Goal: Information Seeking & Learning: Learn about a topic

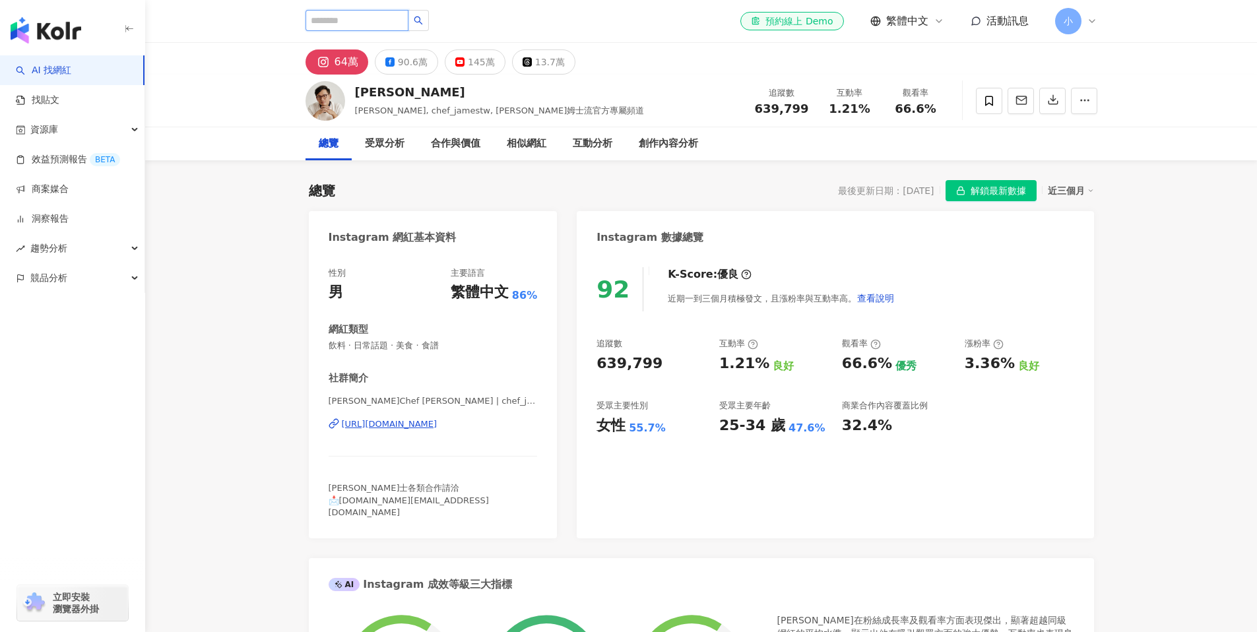
click at [382, 28] on input "search" at bounding box center [357, 20] width 103 height 21
paste input "*********"
type input "*********"
click at [380, 24] on input "*********" at bounding box center [357, 20] width 103 height 21
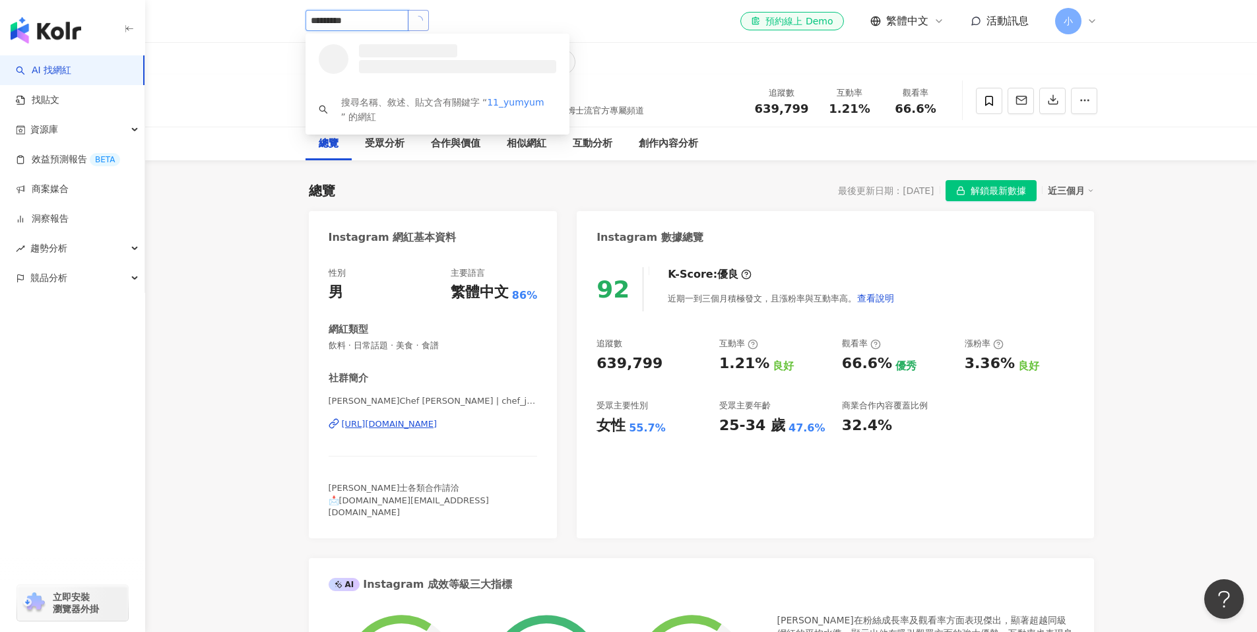
click at [426, 22] on button "button" at bounding box center [418, 20] width 21 height 21
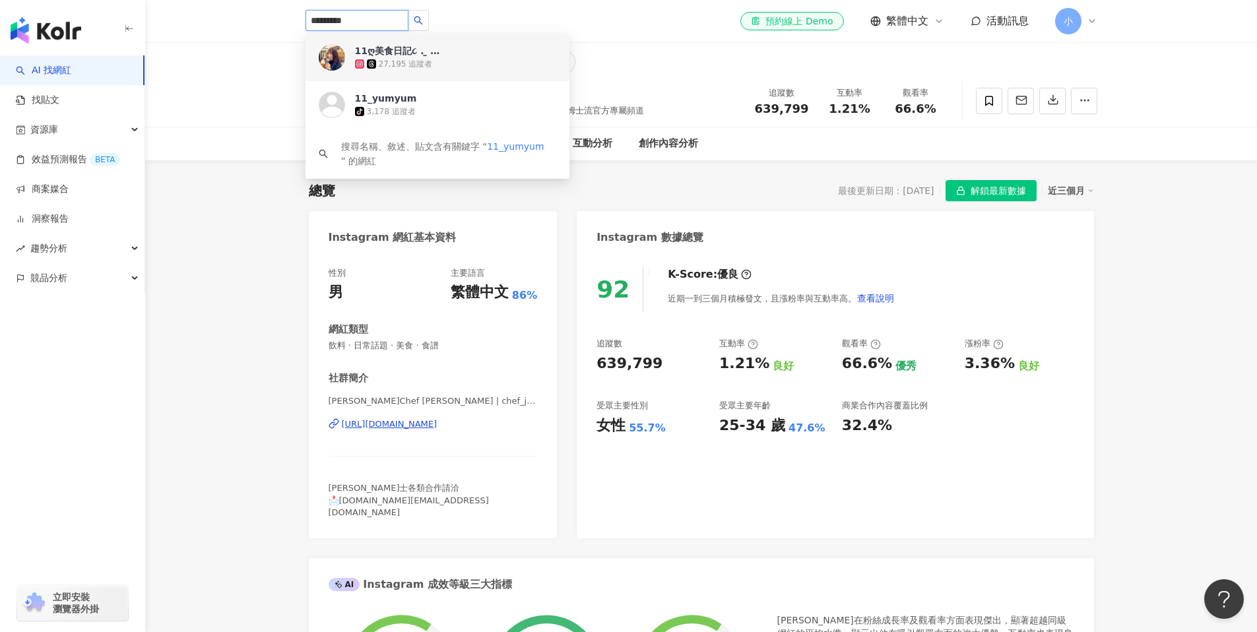
click at [444, 61] on div "27,195 追蹤者" at bounding box center [455, 63] width 201 height 13
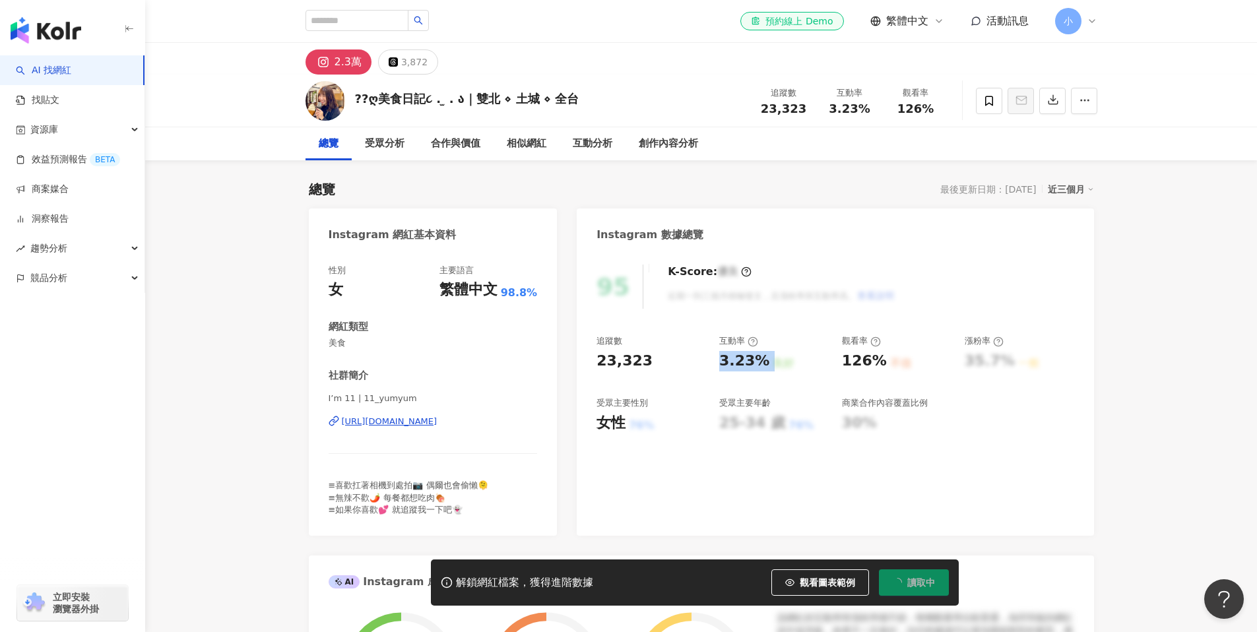
drag, startPoint x: 721, startPoint y: 362, endPoint x: 785, endPoint y: 362, distance: 64.0
click at [785, 362] on div "3.23% 良好" at bounding box center [774, 361] width 110 height 20
click at [868, 372] on div "追蹤數 23,323 互動率 3.23% 良好 觀看率 126% 不佳 漲粉率 35.7% 一般 受眾主要性別 女性 76% 受眾主要年齡 25-34 歲 7…" at bounding box center [835, 384] width 477 height 98
click at [838, 362] on div "追蹤數 23,323 互動率 3.23% 良好 觀看率 126% 不佳 漲粉率 35.7% 一般 受眾主要性別 女性 76% 受眾主要年齡 25-34 歲 7…" at bounding box center [835, 384] width 477 height 98
drag, startPoint x: 838, startPoint y: 361, endPoint x: 882, endPoint y: 361, distance: 43.6
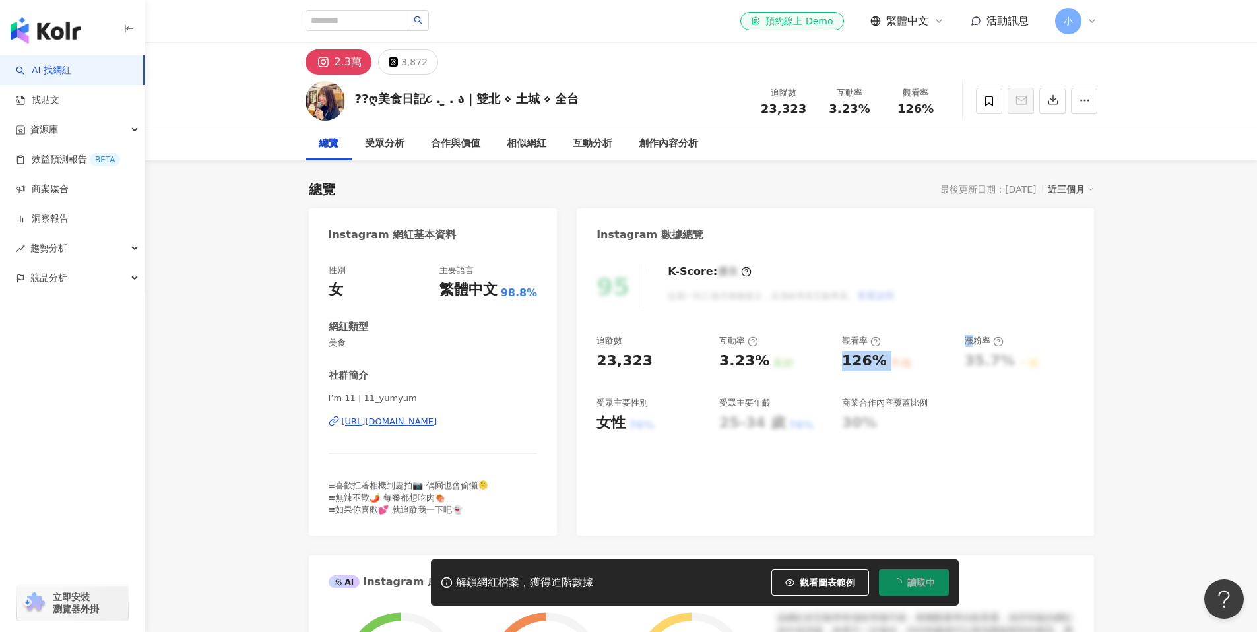
click at [882, 361] on div "追蹤數 23,323 互動率 3.23% 良好 觀看率 126% 不佳 漲粉率 35.7% 一般 受眾主要性別 女性 76% 受眾主要年齡 25-34 歲 7…" at bounding box center [835, 384] width 477 height 98
click at [890, 362] on div "不佳" at bounding box center [900, 363] width 21 height 15
drag, startPoint x: 838, startPoint y: 360, endPoint x: 874, endPoint y: 359, distance: 35.7
click at [874, 359] on div "追蹤數 23,323 互動率 3.23% 良好 觀看率 126% 不佳 漲粉率 35.7% 一般 受眾主要性別 女性 76% 受眾主要年齡 25-34 歲 7…" at bounding box center [835, 384] width 477 height 98
copy div "126%"
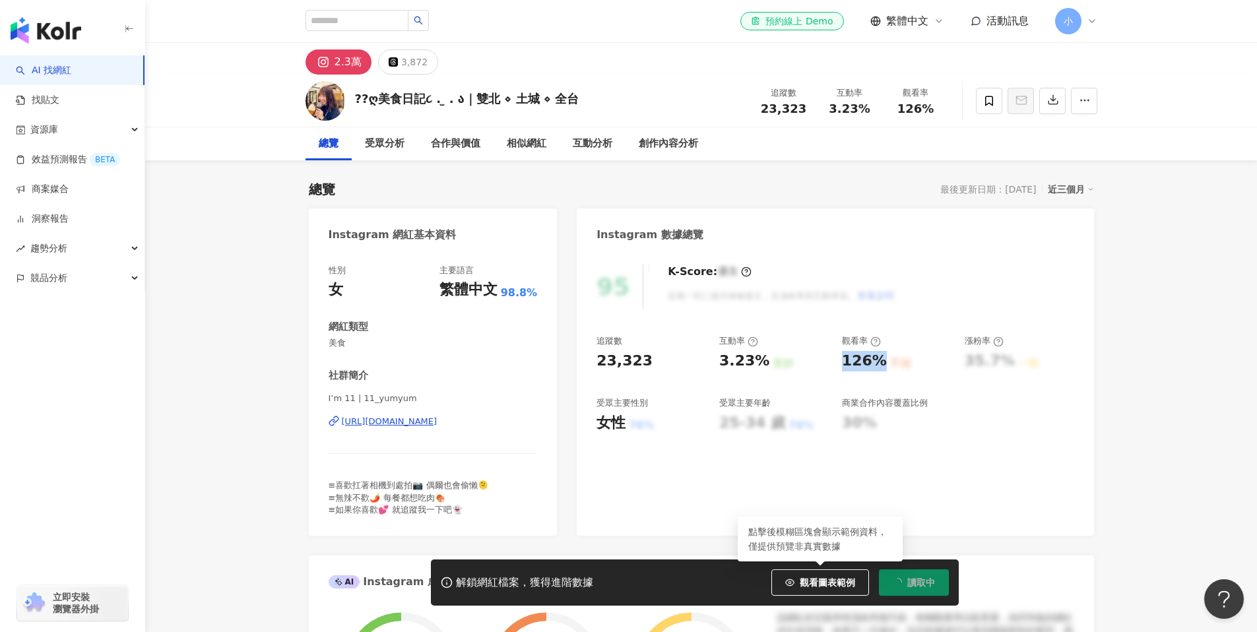
click at [886, 584] on button "讀取中" at bounding box center [914, 583] width 70 height 26
click at [939, 475] on div "95 K-Score : 優良 近期一到三個月積極發文，且漲粉率與互動率高。 查看說明 追蹤數 23,323 互動率 3.23% 良好 觀看率 126% 不佳…" at bounding box center [835, 393] width 517 height 284
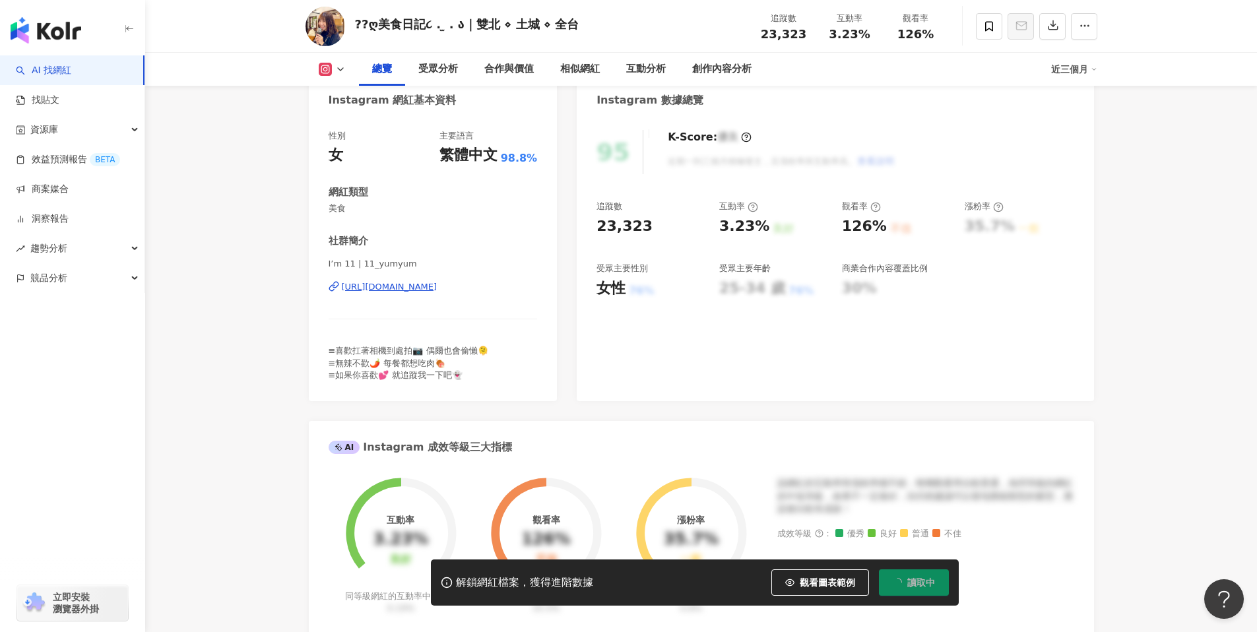
scroll to position [28, 0]
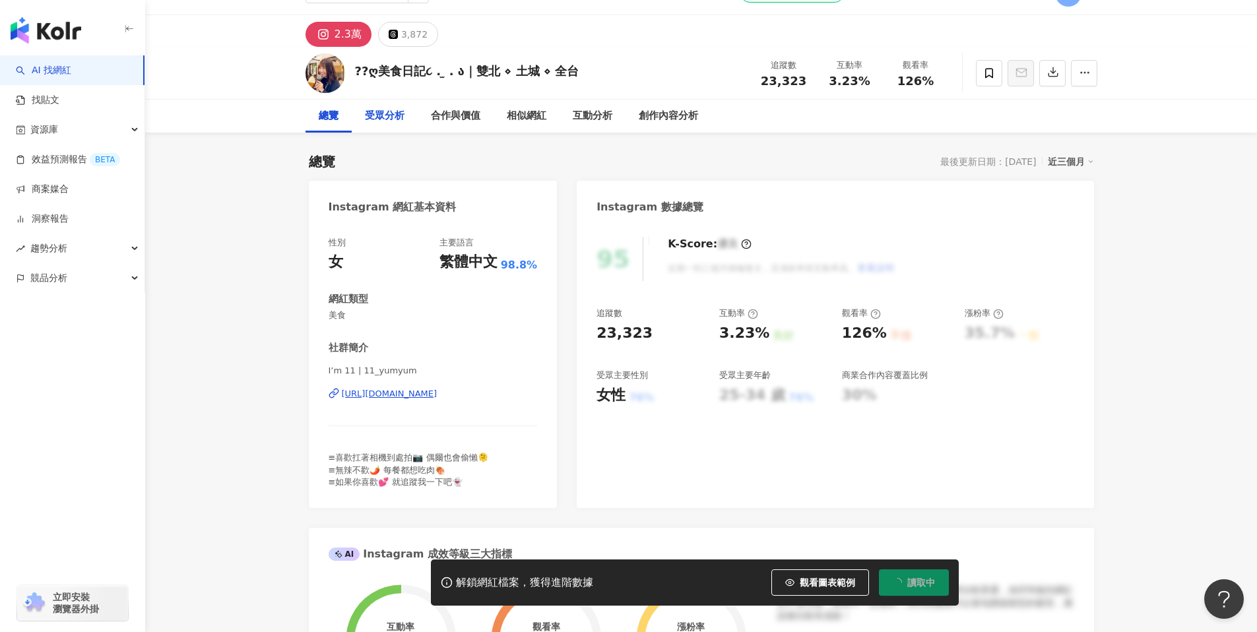
click at [392, 109] on div "受眾分析" at bounding box center [385, 116] width 40 height 16
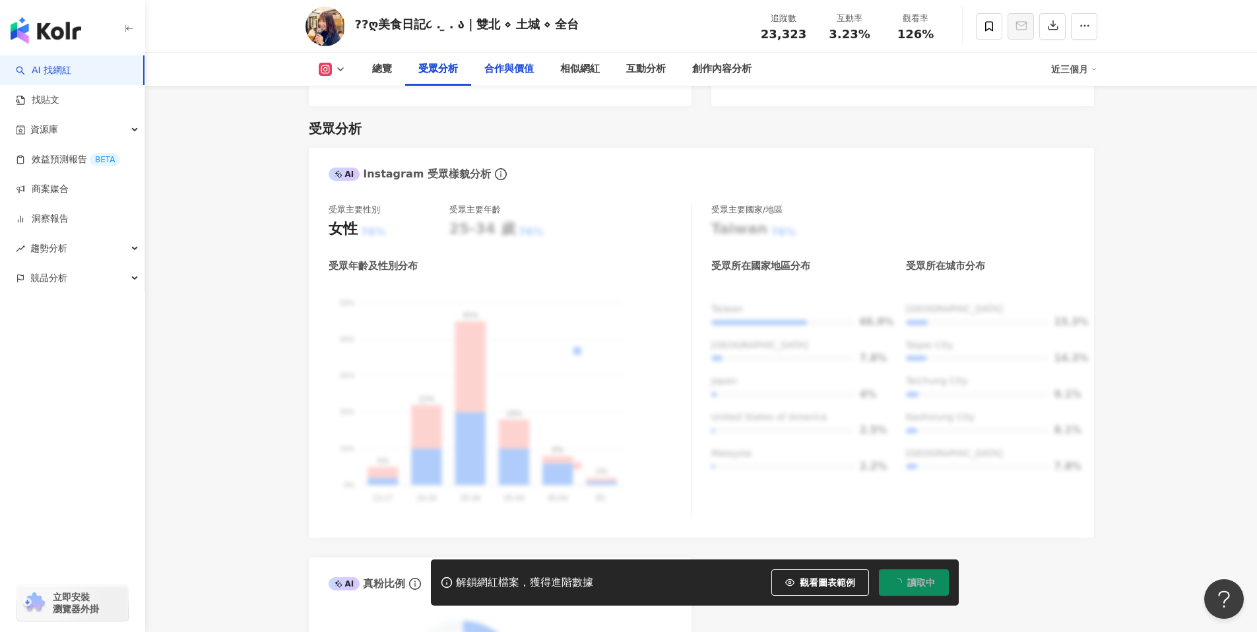
click at [521, 80] on div "合作與價值" at bounding box center [509, 69] width 76 height 33
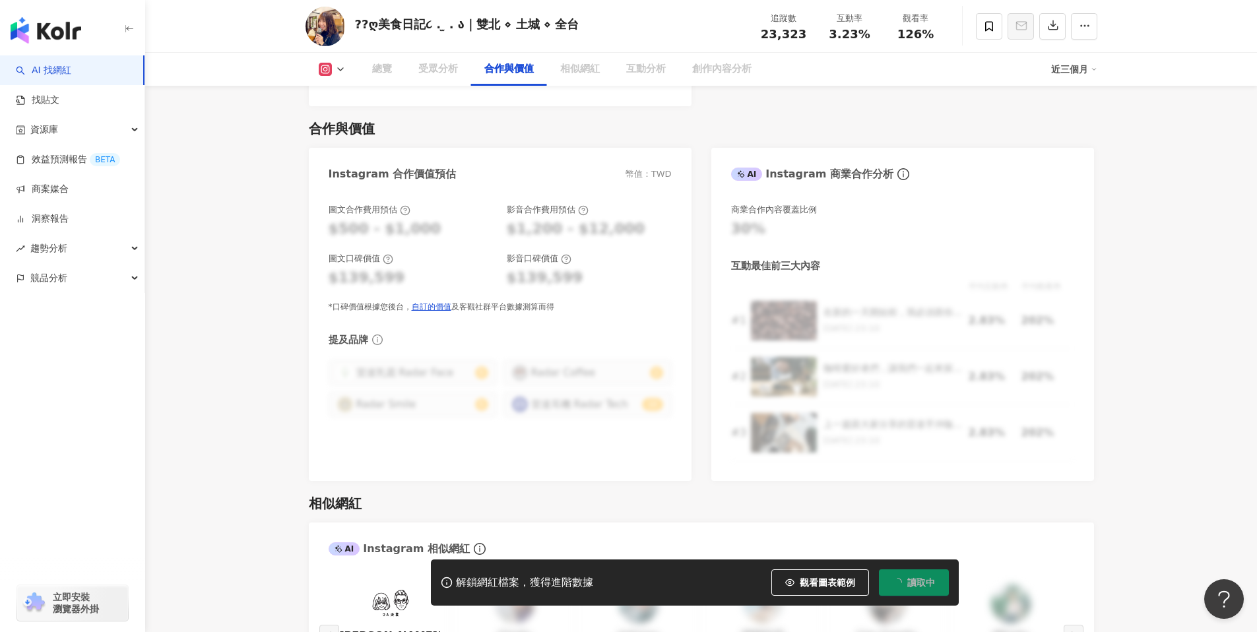
click at [484, 74] on div "合作與價值" at bounding box center [509, 69] width 50 height 16
click at [562, 73] on div "相似網紅" at bounding box center [580, 69] width 40 height 16
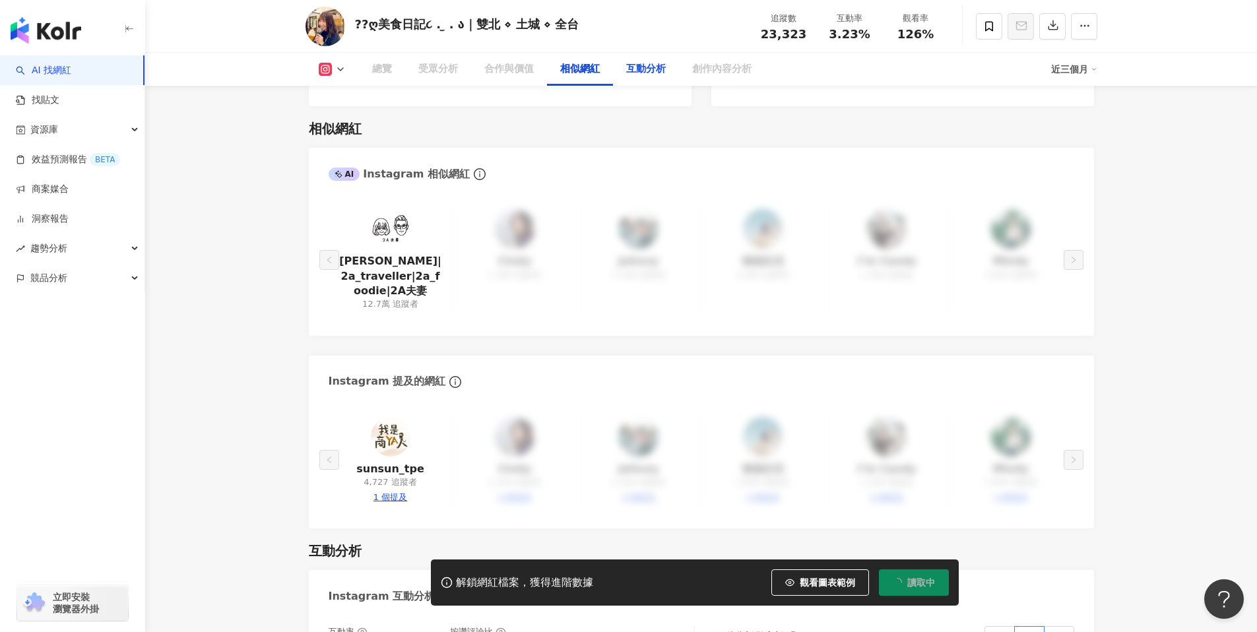
click at [686, 64] on div "創作內容分析" at bounding box center [722, 69] width 86 height 33
click at [661, 64] on div "互動分析" at bounding box center [646, 69] width 40 height 16
click at [654, 66] on div "互動分析" at bounding box center [646, 69] width 40 height 16
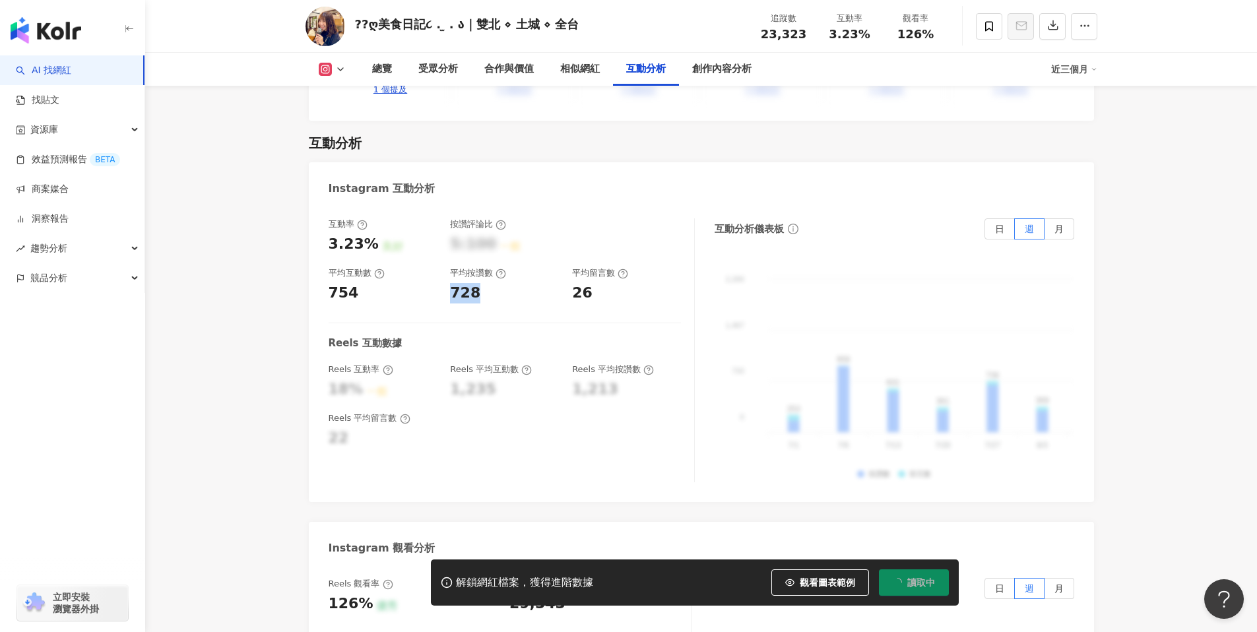
drag, startPoint x: 451, startPoint y: 259, endPoint x: 502, endPoint y: 261, distance: 50.2
click at [502, 283] on div "728" at bounding box center [504, 293] width 109 height 20
copy div "728"
click at [510, 283] on div "728" at bounding box center [504, 293] width 109 height 20
drag, startPoint x: 570, startPoint y: 256, endPoint x: 605, endPoint y: 262, distance: 35.5
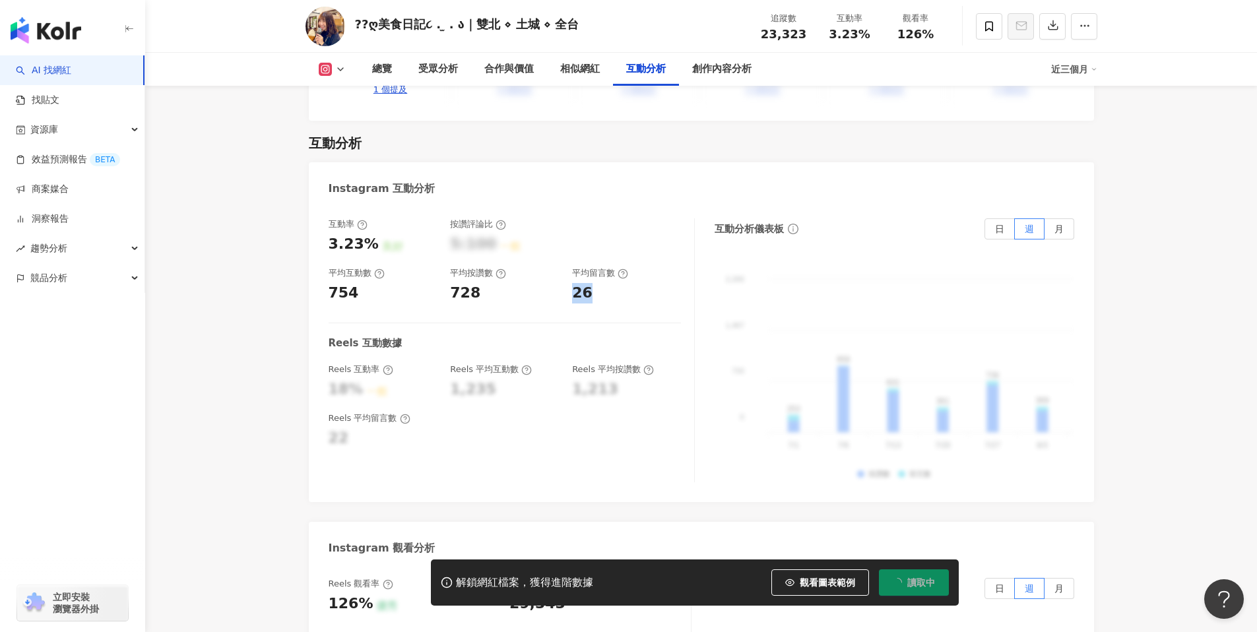
click at [605, 262] on div "互動率 3.23% 良好 按讚評論比 5:100 一般 平均互動數 754 平均按讚數 728 平均留言數 26" at bounding box center [505, 260] width 352 height 84
copy div "26"
click at [876, 577] on div "觀看圖表範例 點擊後模糊區塊會顯示範例資料，僅提供預覽非真實數據" at bounding box center [826, 583] width 108 height 26
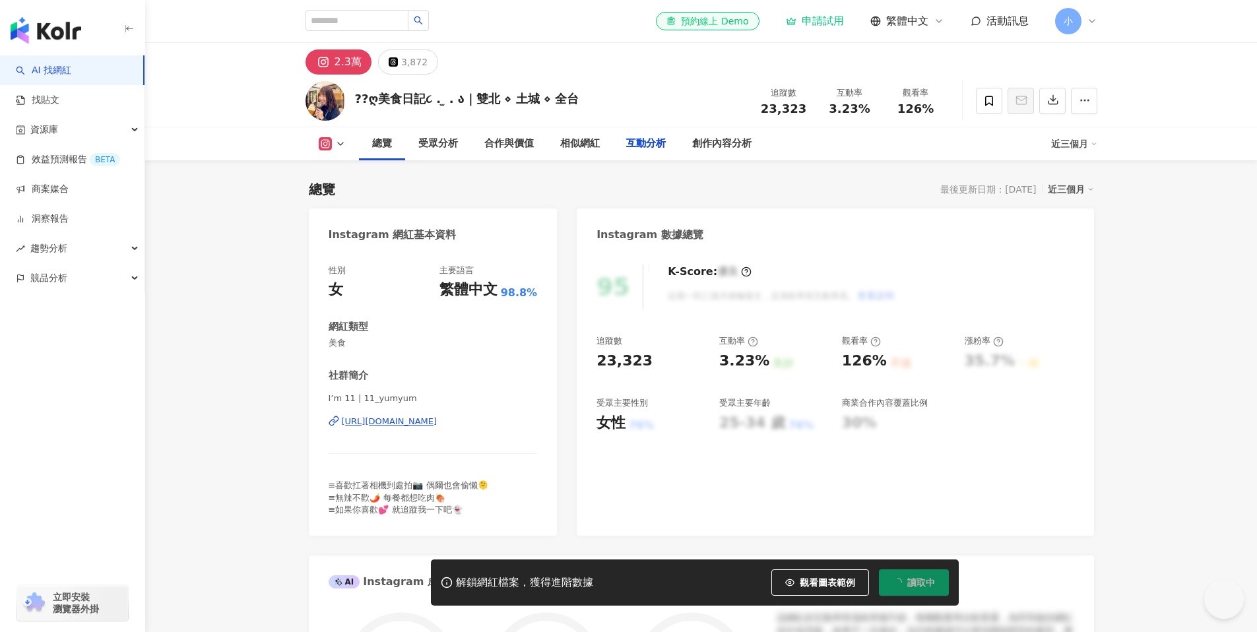
scroll to position [2552, 0]
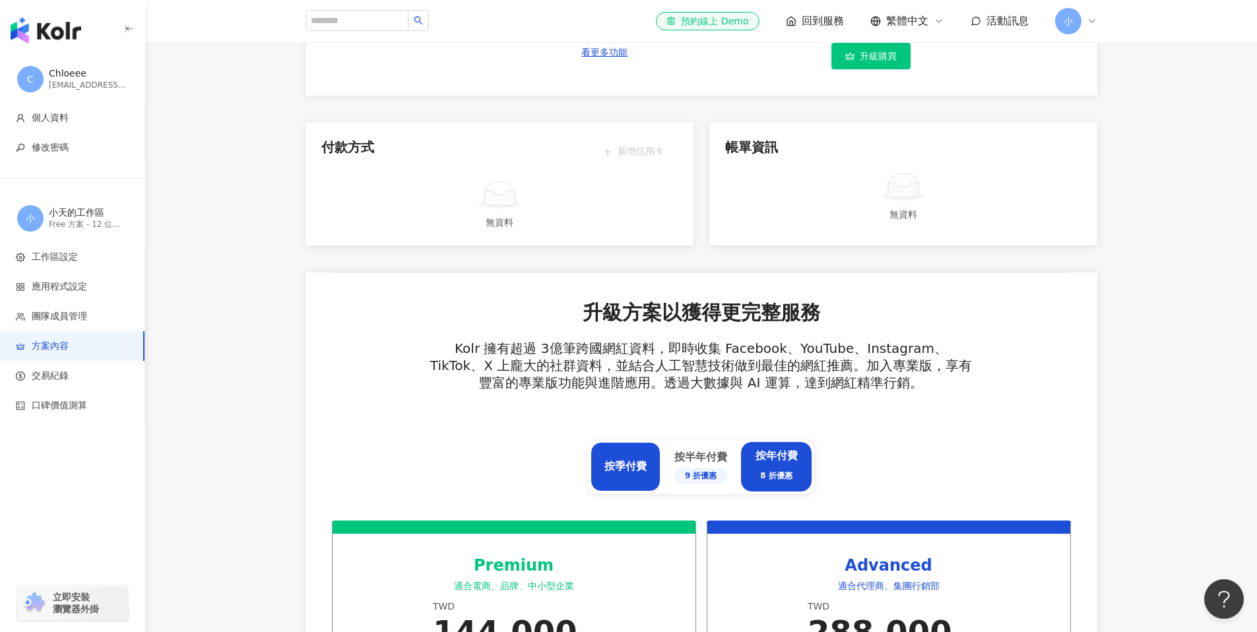
scroll to position [325, 0]
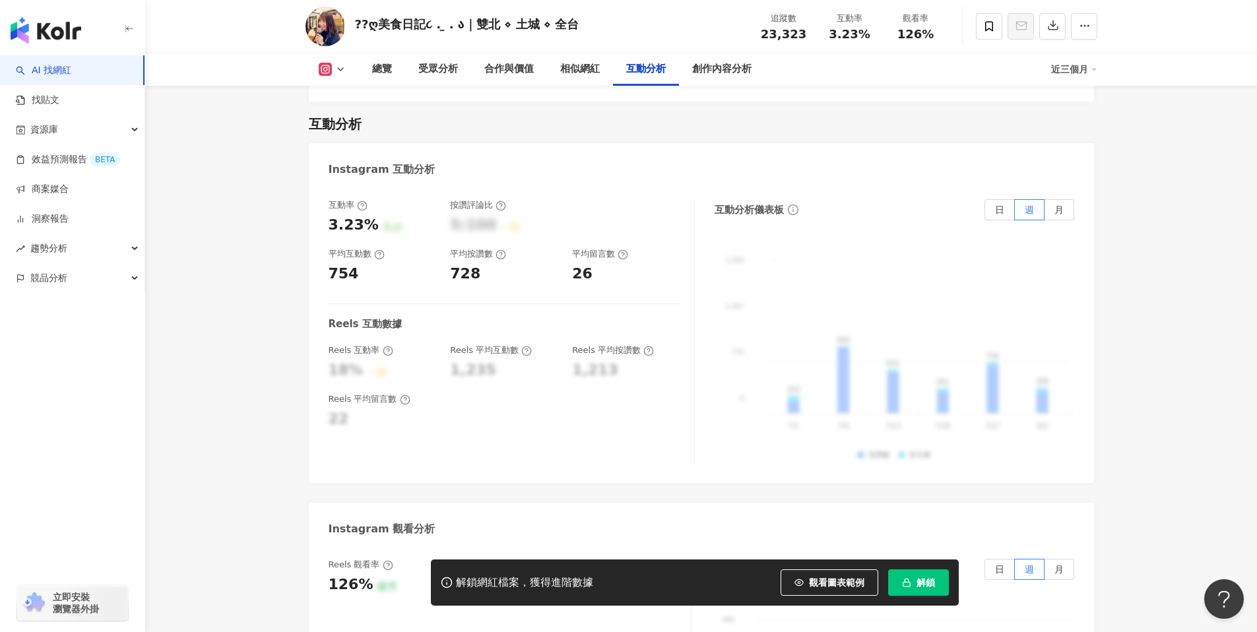
scroll to position [2543, 0]
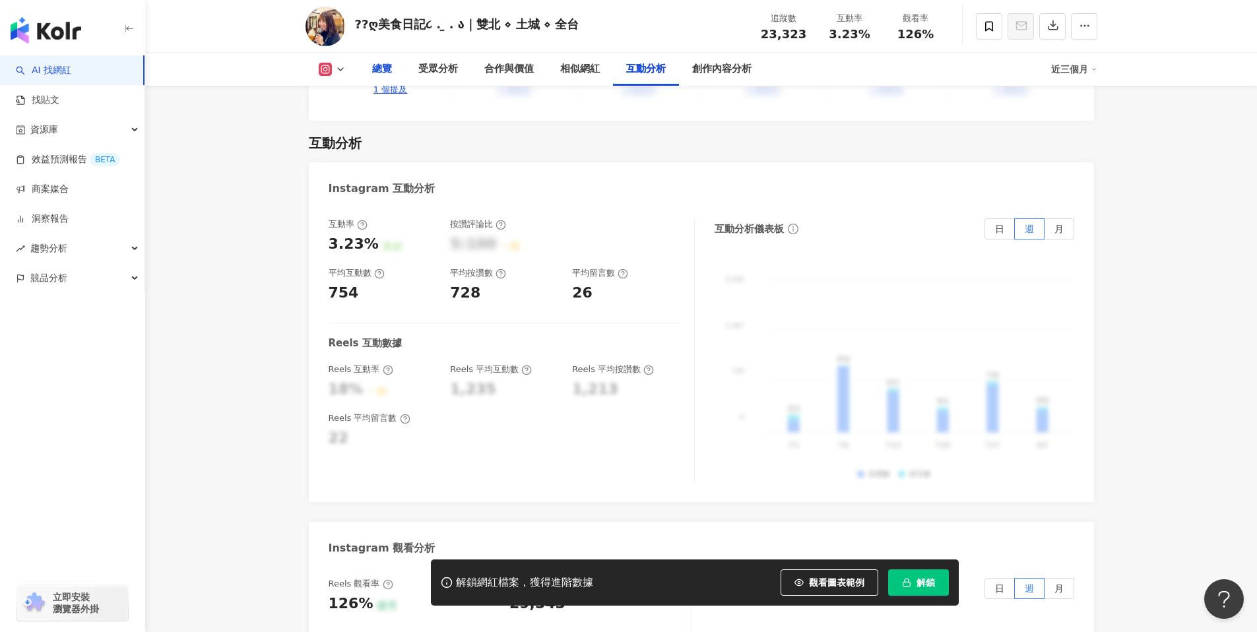
click at [390, 71] on div "總覽" at bounding box center [382, 69] width 20 height 16
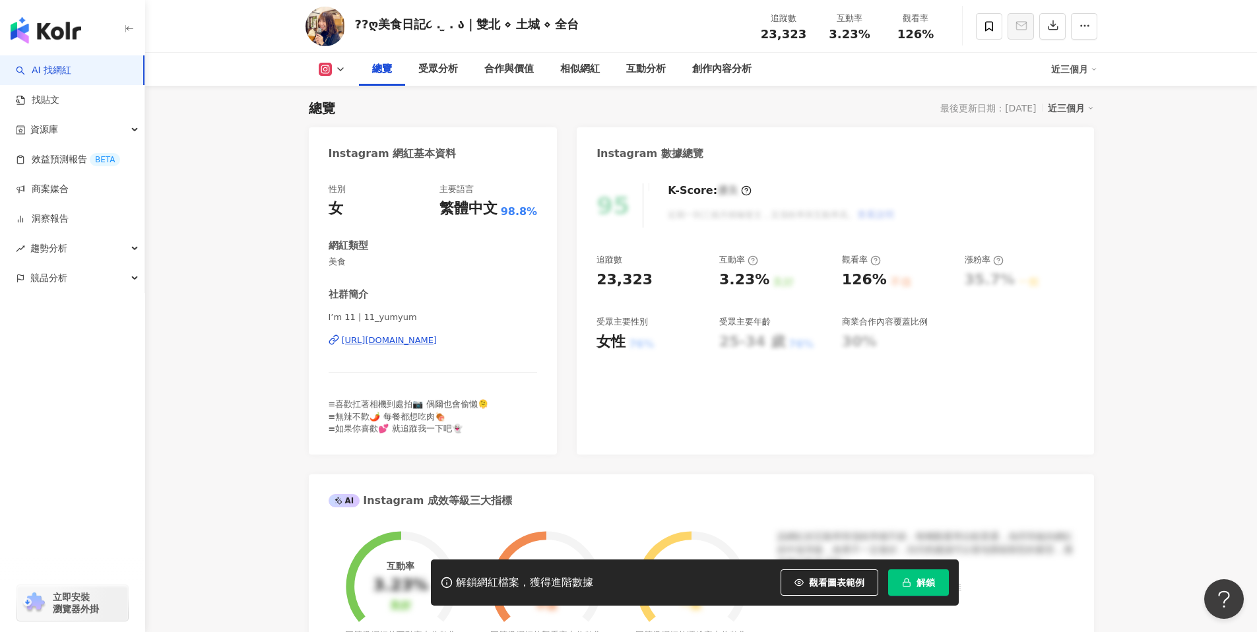
drag, startPoint x: 622, startPoint y: 343, endPoint x: 659, endPoint y: 344, distance: 36.3
click at [659, 344] on div "女性 76%" at bounding box center [652, 342] width 110 height 20
